Goal: Answer question/provide support: Share knowledge or assist other users

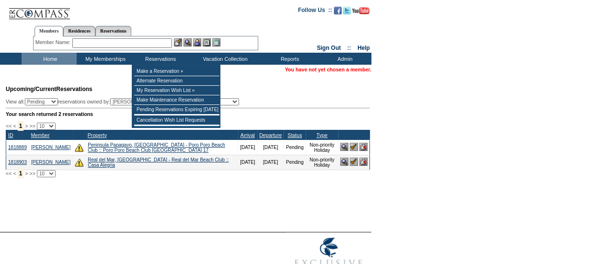
click at [158, 45] on input "text" at bounding box center [122, 43] width 100 height 10
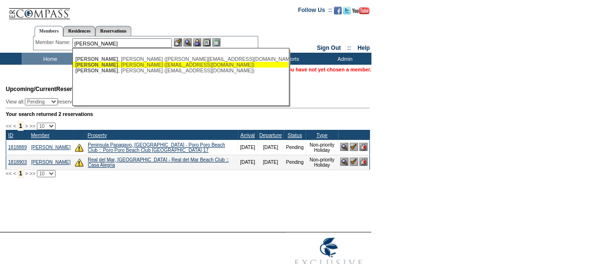
click at [154, 65] on div "Wasserman , Jeff (jwasserman@oswaldcompanies.com)" at bounding box center [180, 65] width 211 height 6
type input "Wasserman, Jeff (jwasserman@oswaldcompanies.com)"
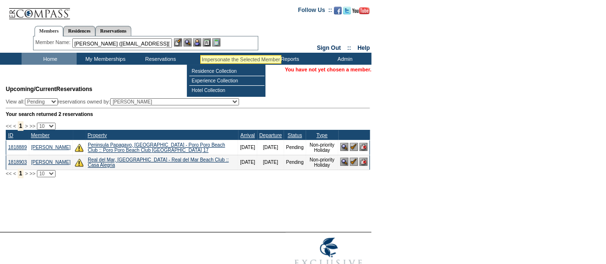
click at [200, 43] on img at bounding box center [197, 42] width 8 height 8
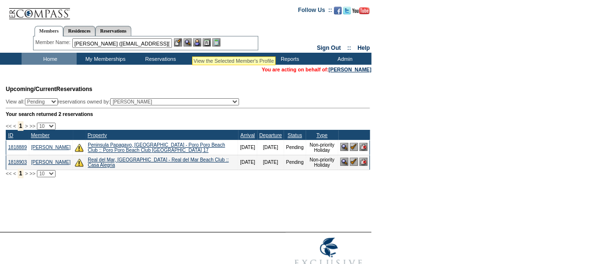
click at [191, 44] on img at bounding box center [188, 42] width 8 height 8
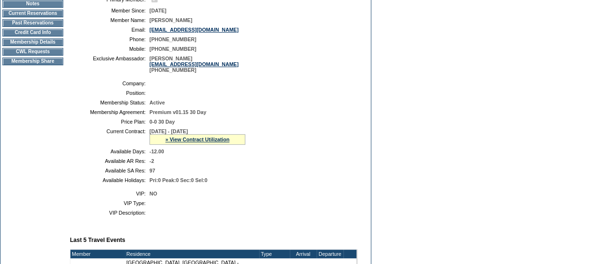
scroll to position [139, 0]
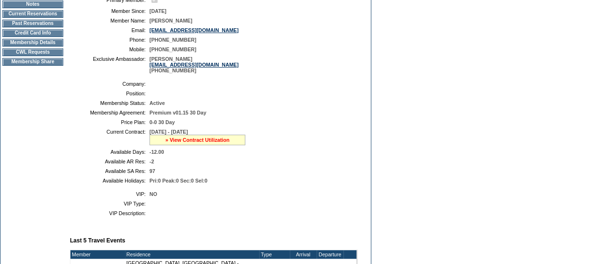
click at [218, 143] on link "» View Contract Utilization" at bounding box center [197, 140] width 64 height 6
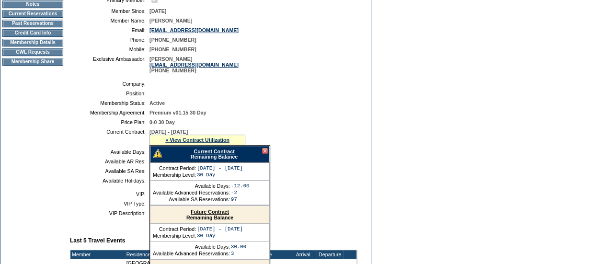
click at [264, 154] on div at bounding box center [265, 151] width 6 height 6
